Goal: Find specific page/section: Find specific page/section

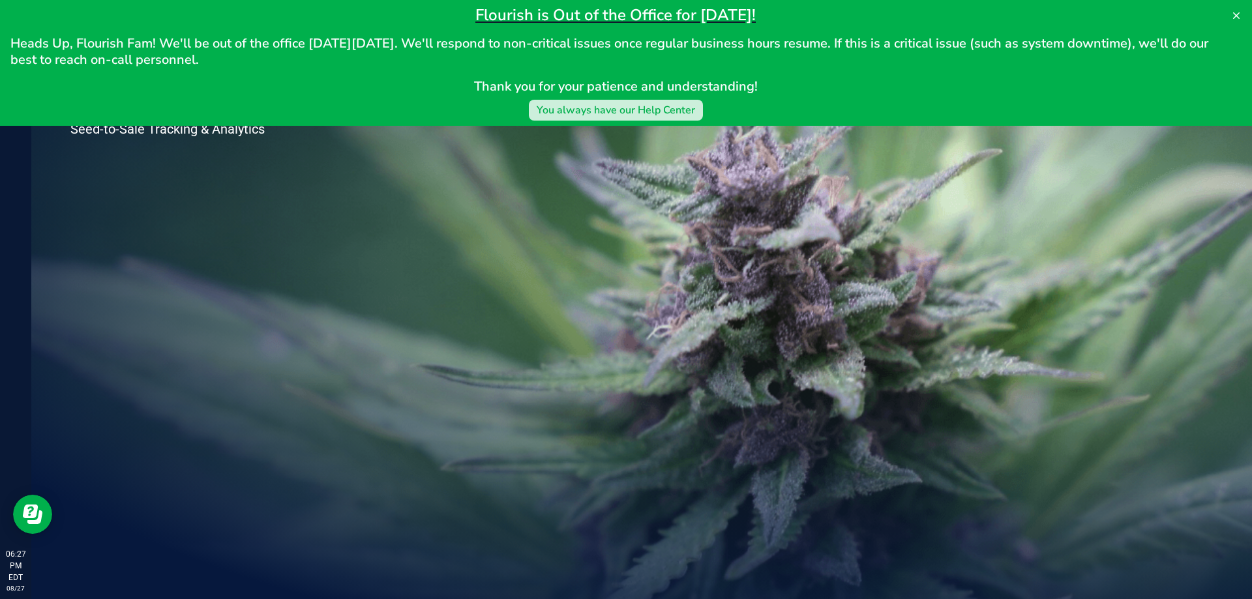
click at [579, 118] on button "You always have our Help Center" at bounding box center [616, 110] width 174 height 21
click at [84, 170] on div "Welcome to Flourish Software Seed-to-Sale Tracking & Analytics" at bounding box center [194, 315] width 326 height 568
click at [1241, 15] on icon at bounding box center [1237, 15] width 10 height 10
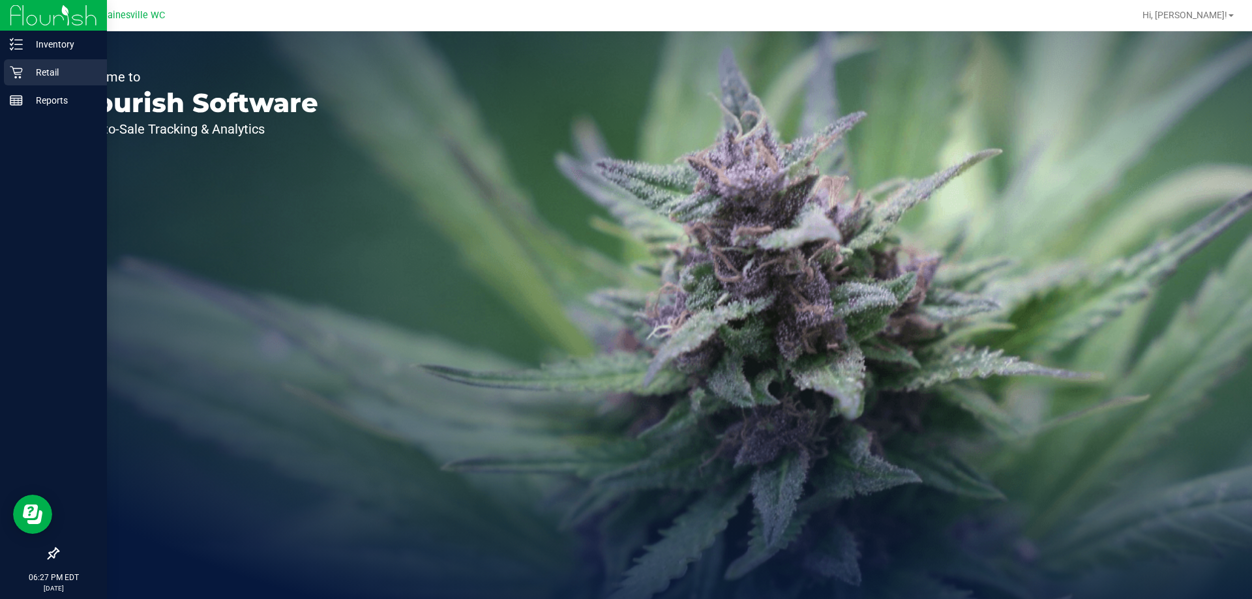
click at [63, 65] on p "Retail" at bounding box center [62, 73] width 78 height 16
